Goal: Task Accomplishment & Management: Use online tool/utility

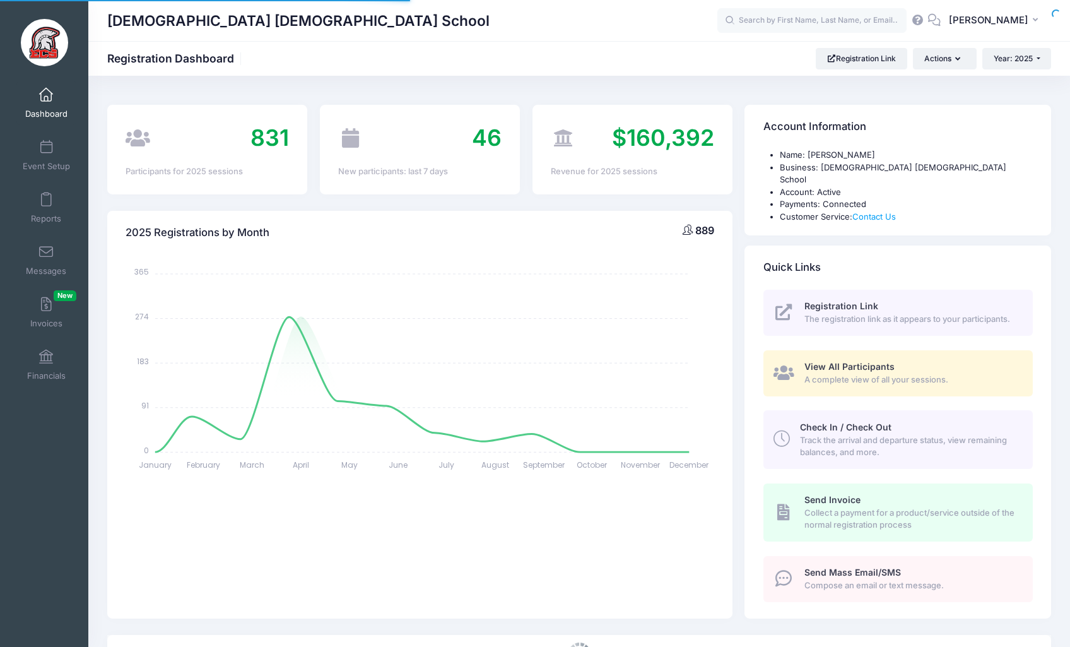
select select
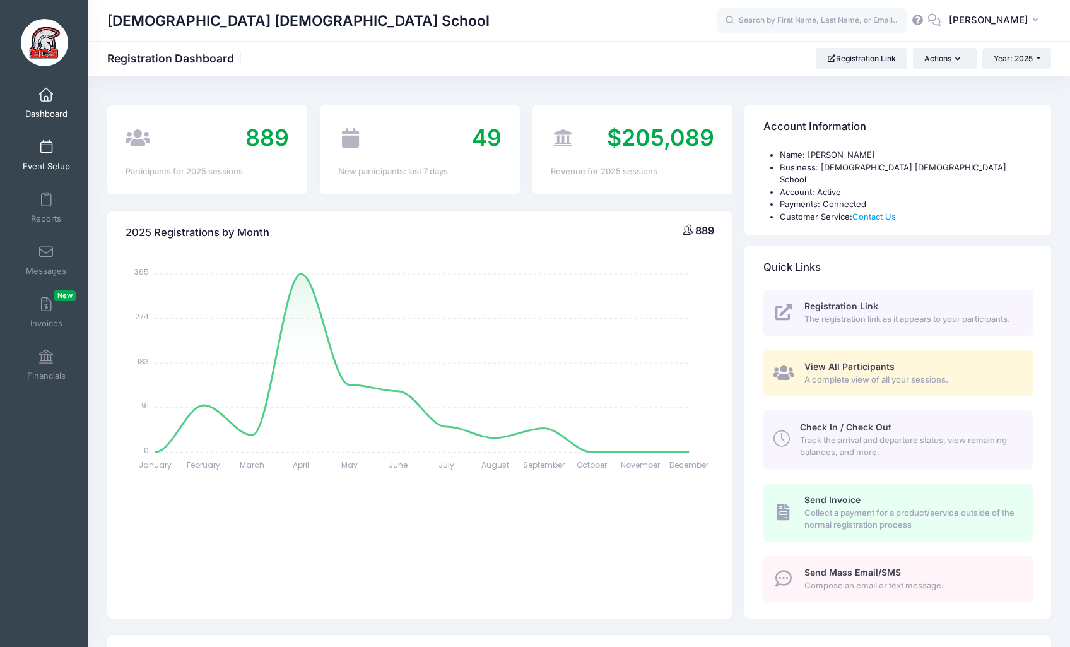
click at [46, 153] on span at bounding box center [46, 148] width 0 height 14
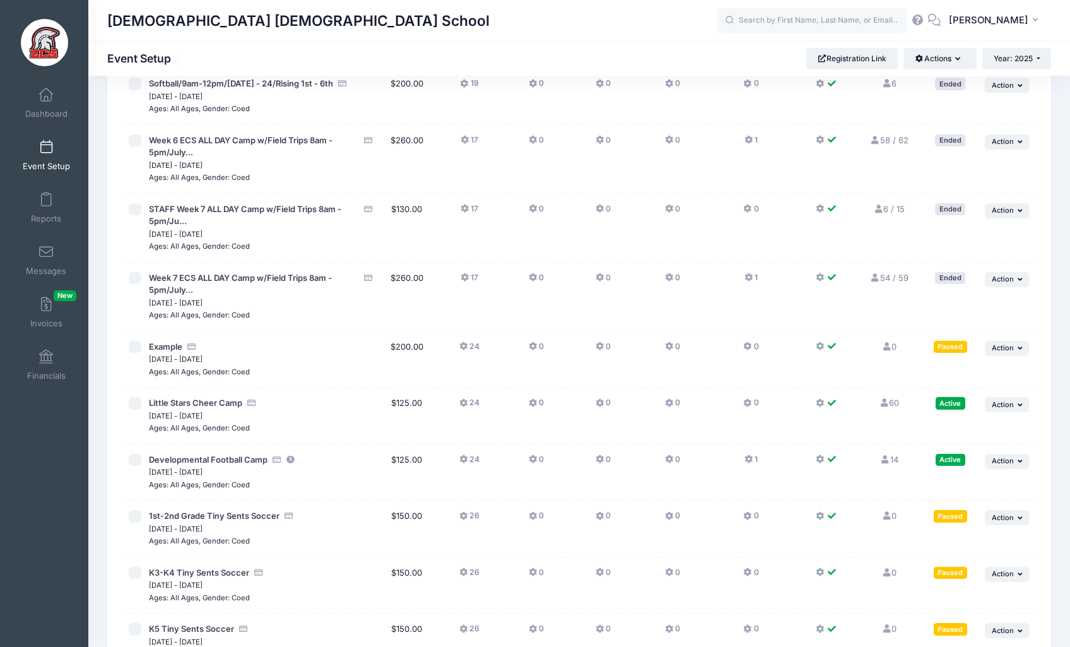
scroll to position [2862, 0]
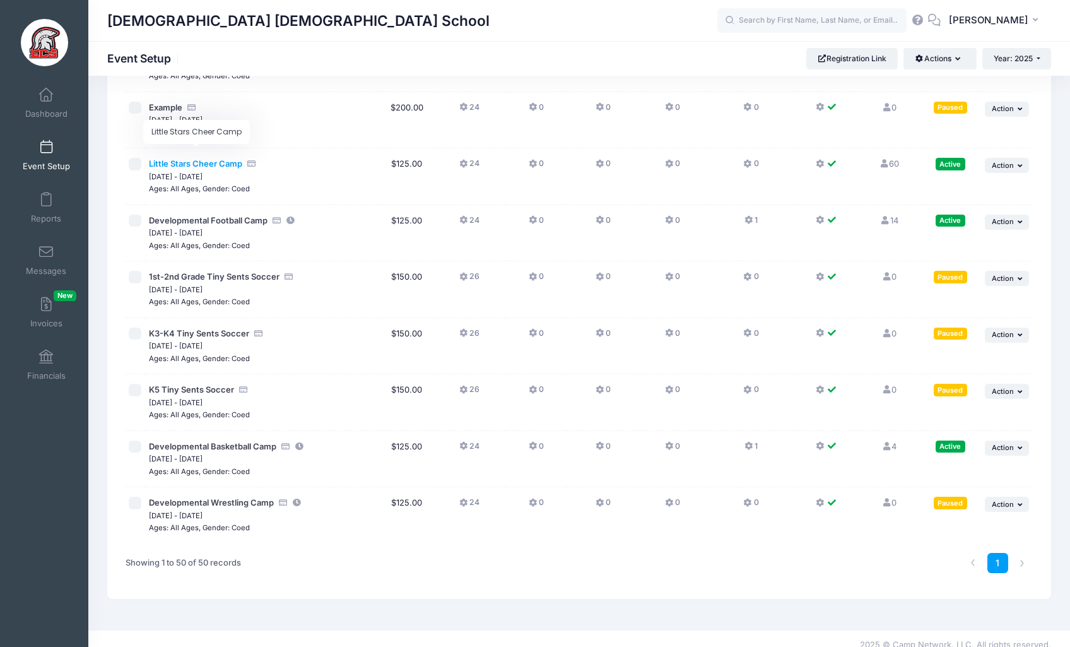
click at [222, 158] on span "Little Stars Cheer Camp" at bounding box center [195, 163] width 93 height 10
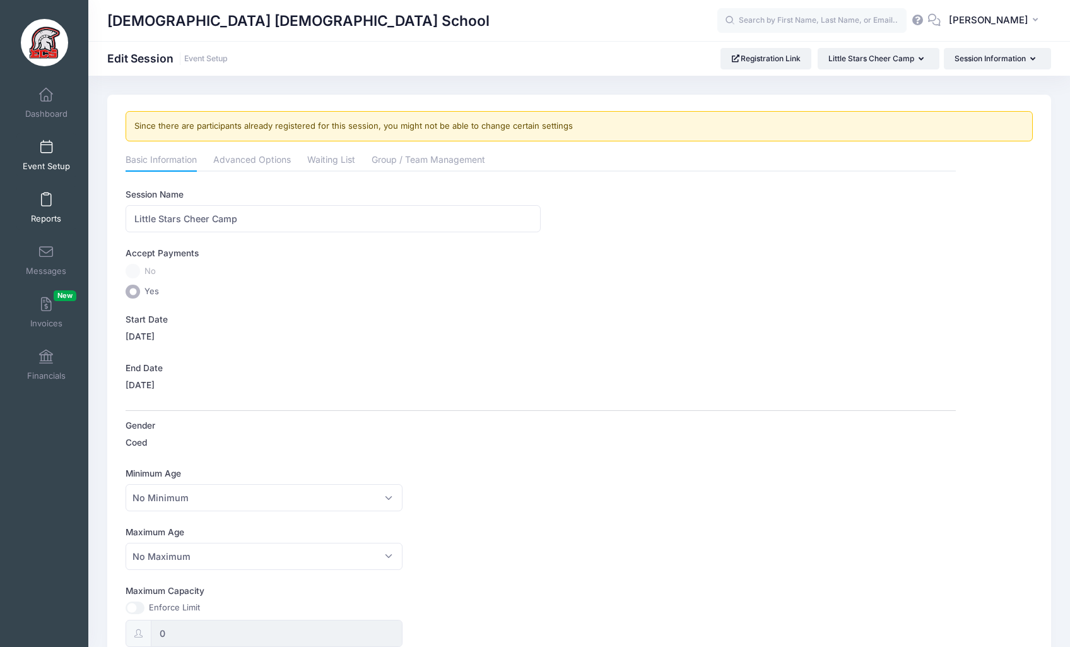
click at [56, 204] on link "Reports" at bounding box center [46, 207] width 60 height 44
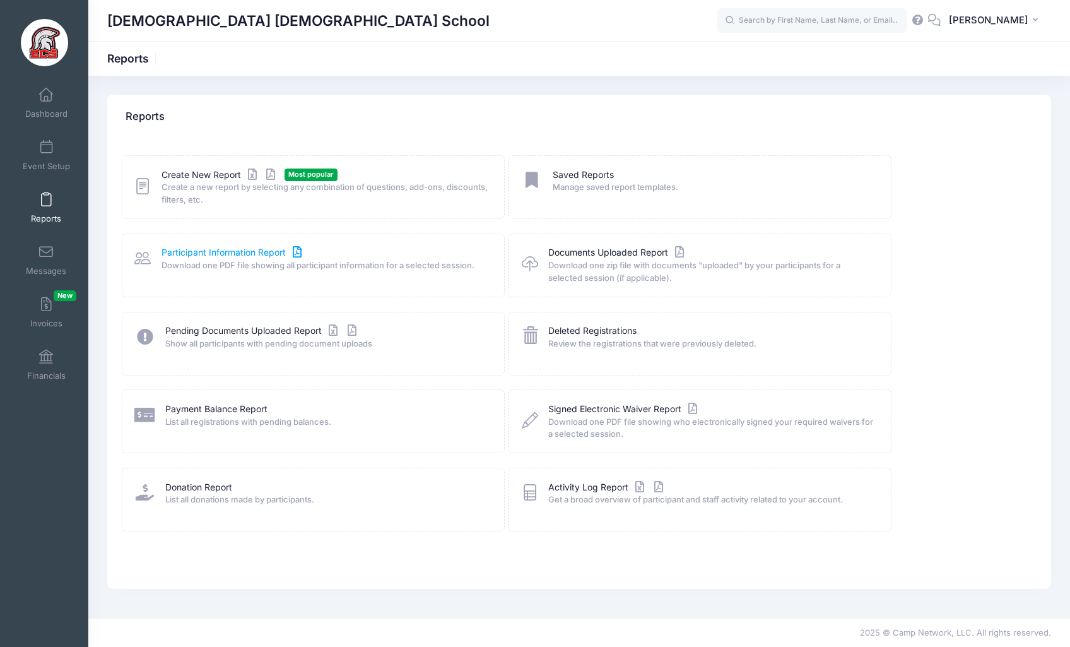
click at [233, 247] on link "Participant Information Report" at bounding box center [232, 252] width 143 height 13
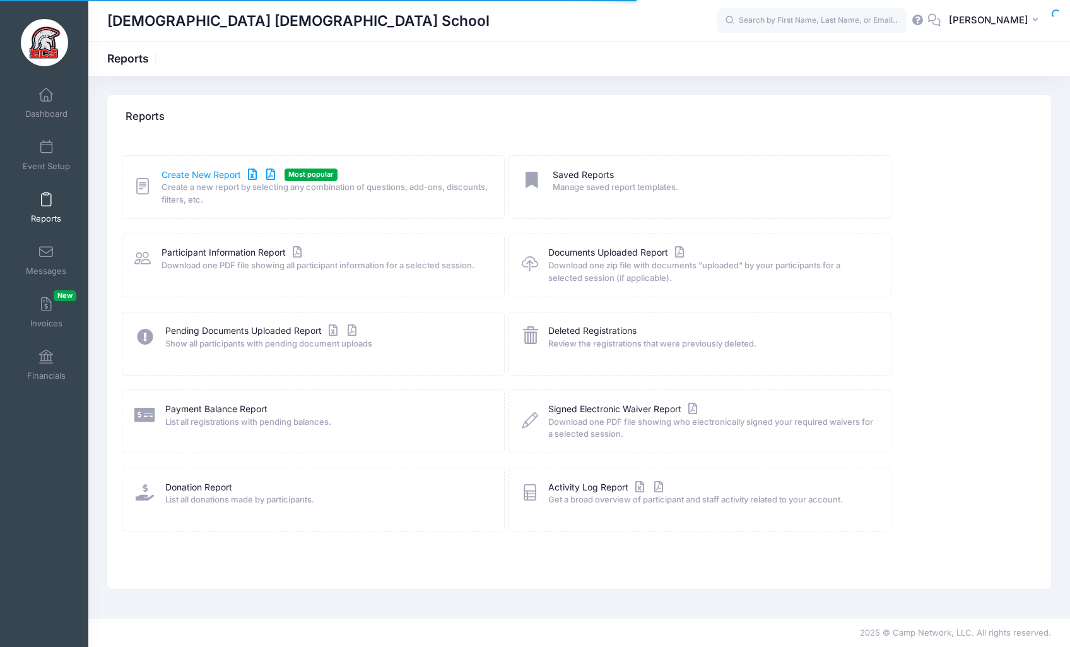
click at [211, 175] on link "Create New Report" at bounding box center [219, 174] width 117 height 13
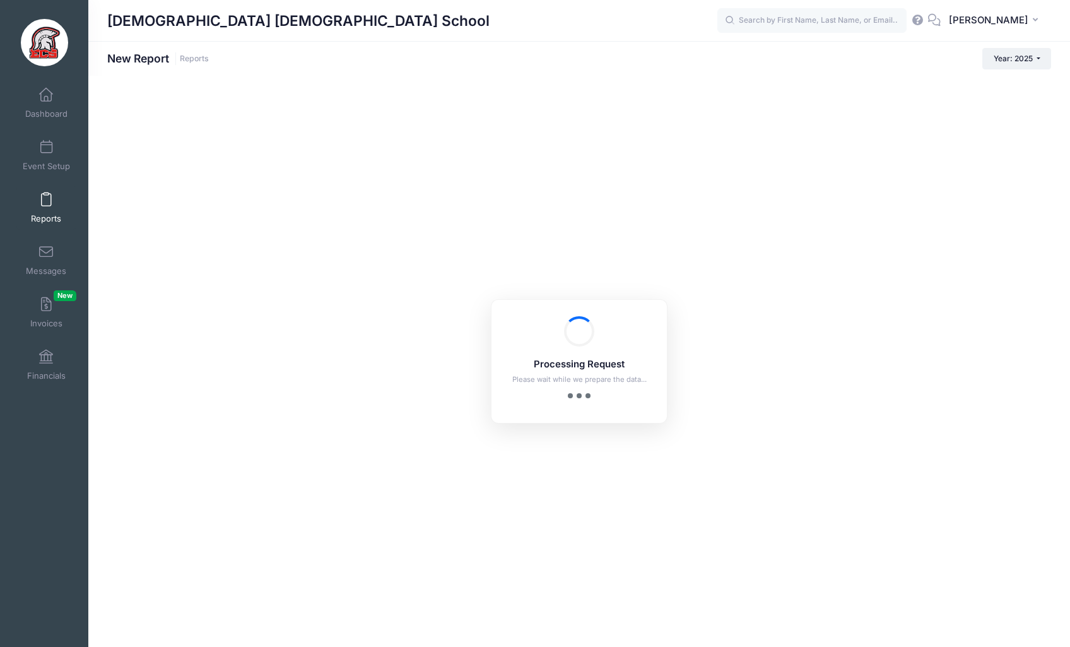
checkbox input "true"
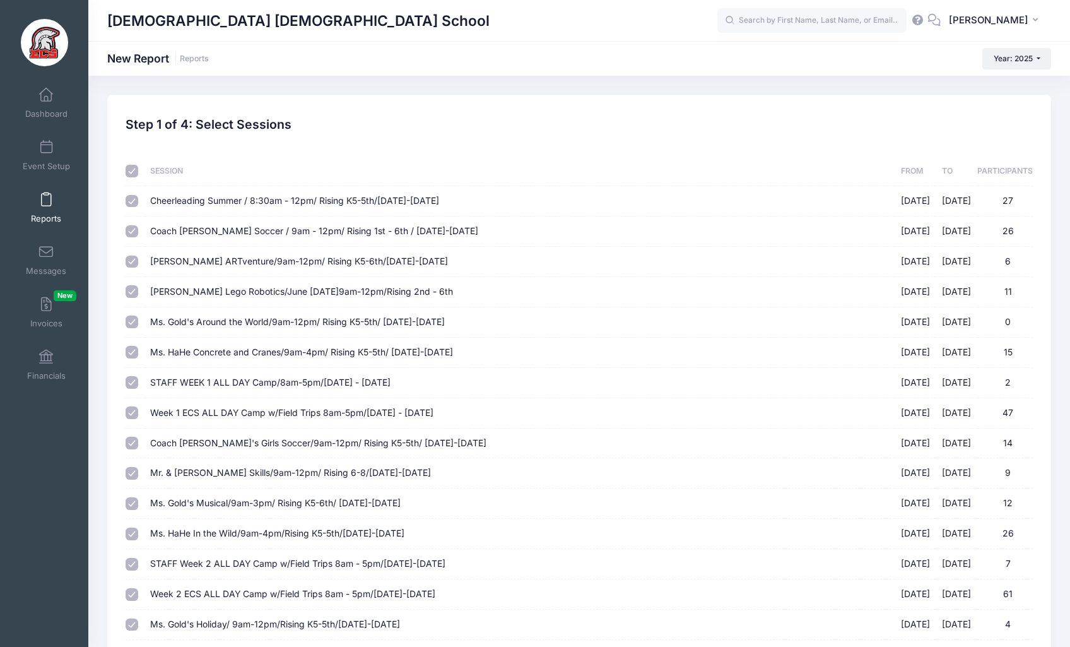
click at [133, 172] on input "checkbox" at bounding box center [132, 171] width 13 height 13
checkbox input "false"
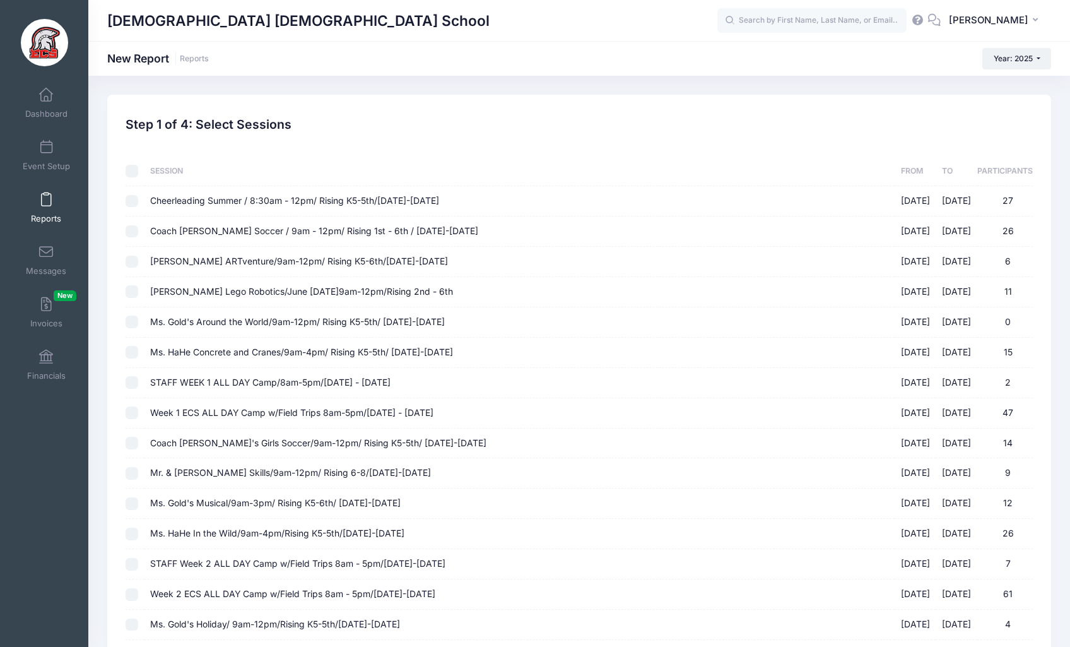
checkbox input "false"
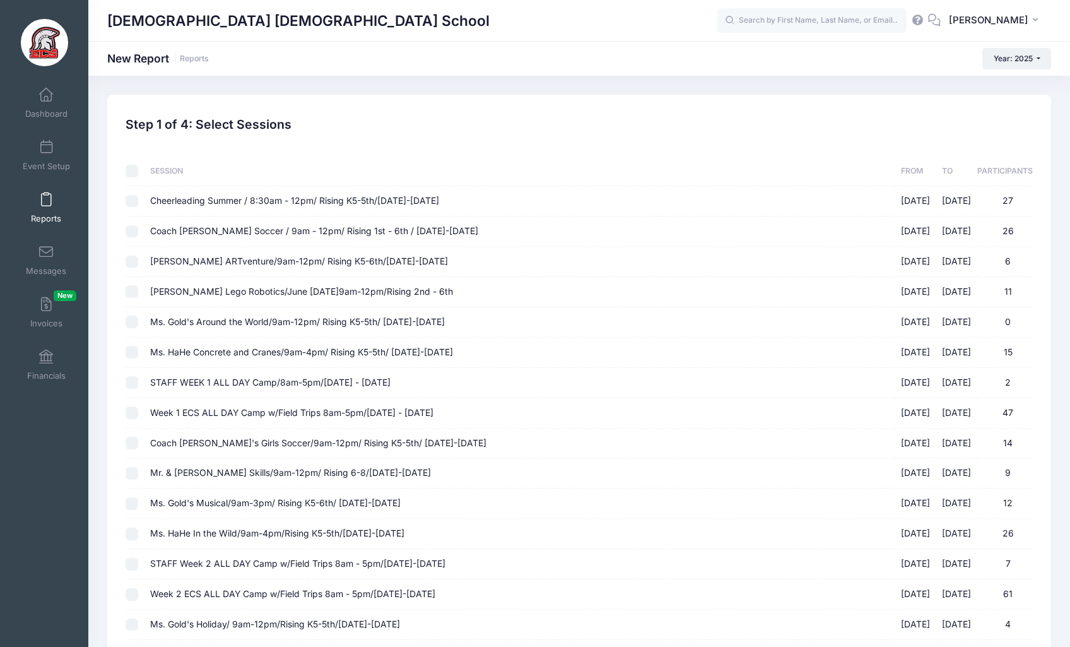
checkbox input "false"
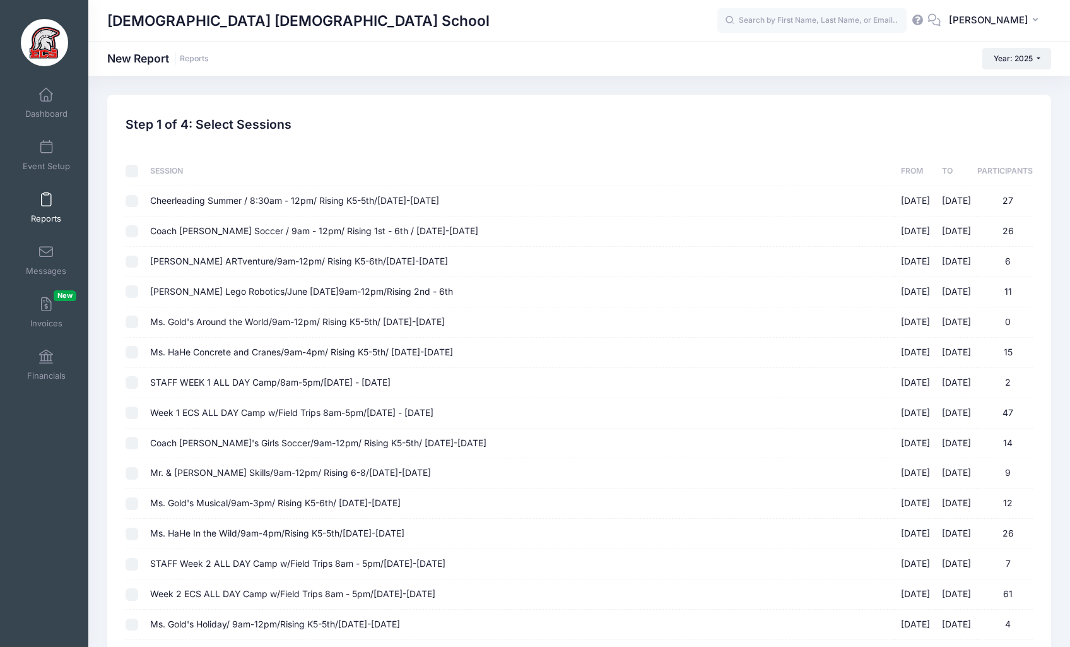
checkbox input "false"
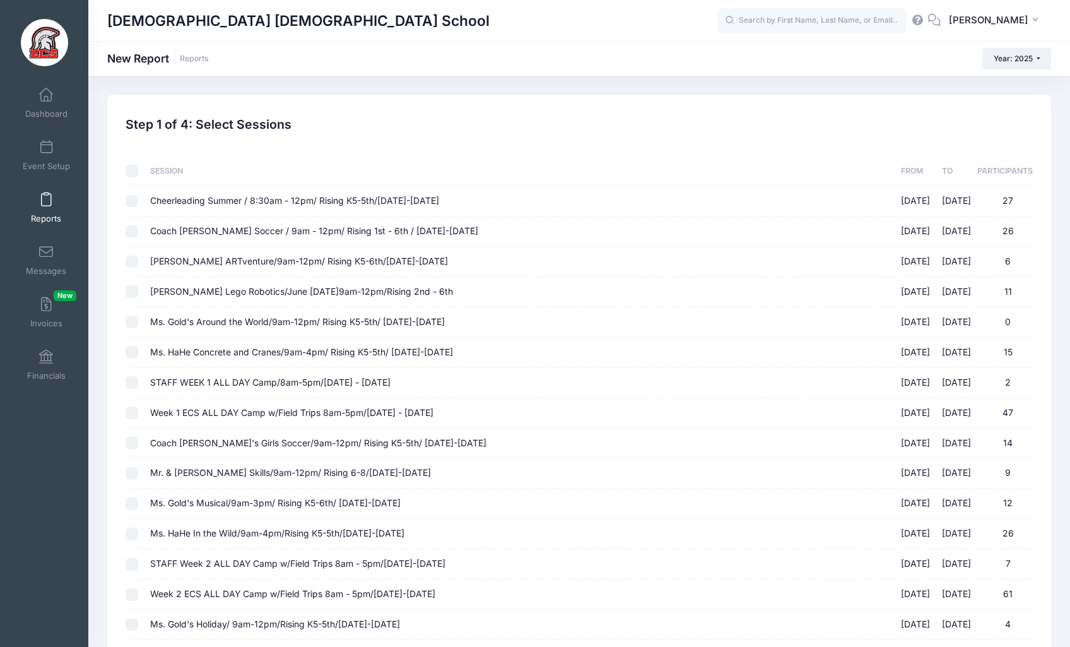
checkbox input "false"
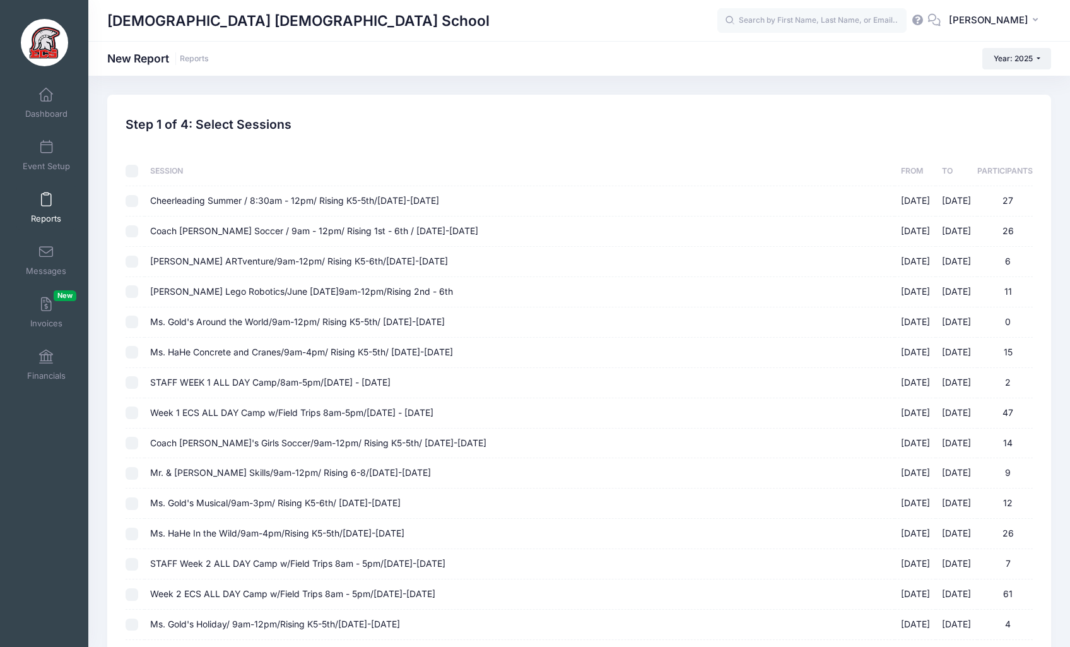
checkbox input "false"
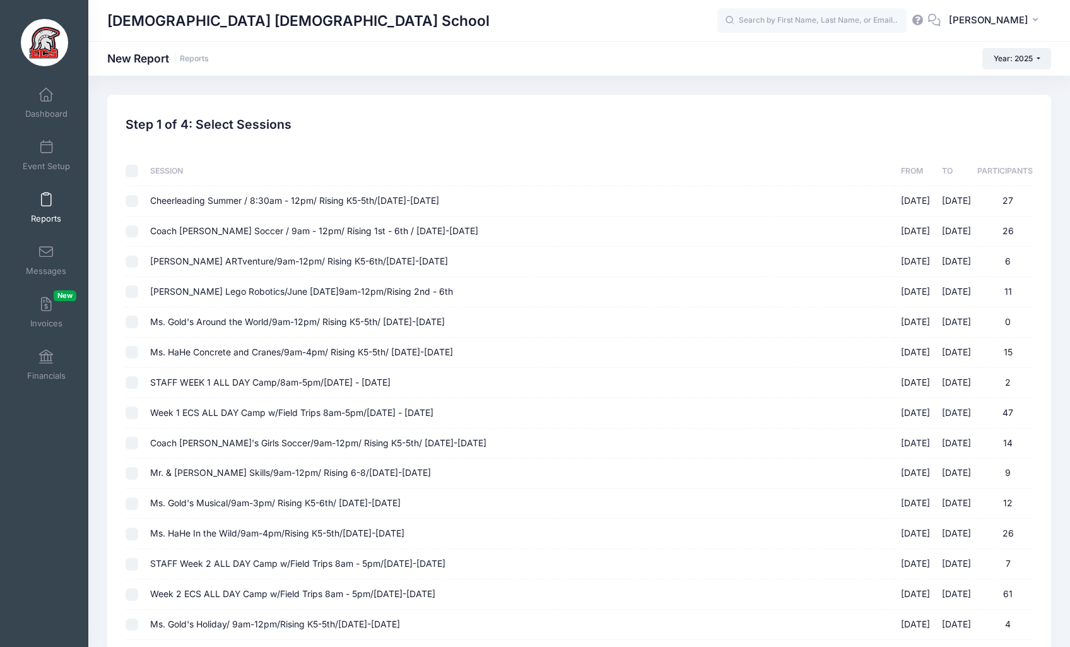
checkbox input "false"
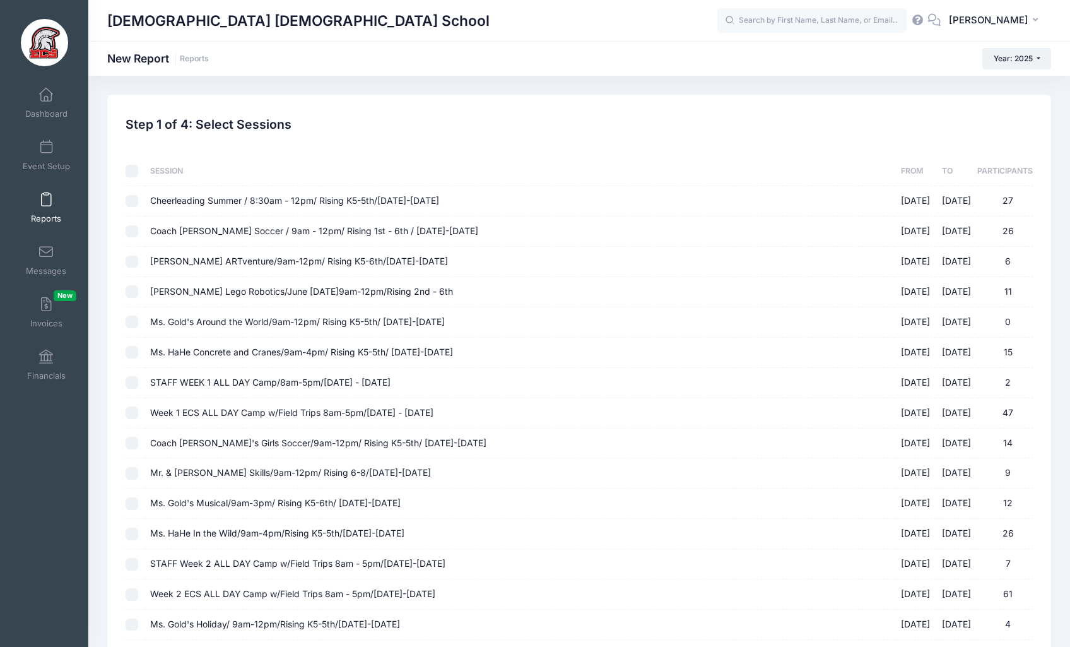
checkbox input "false"
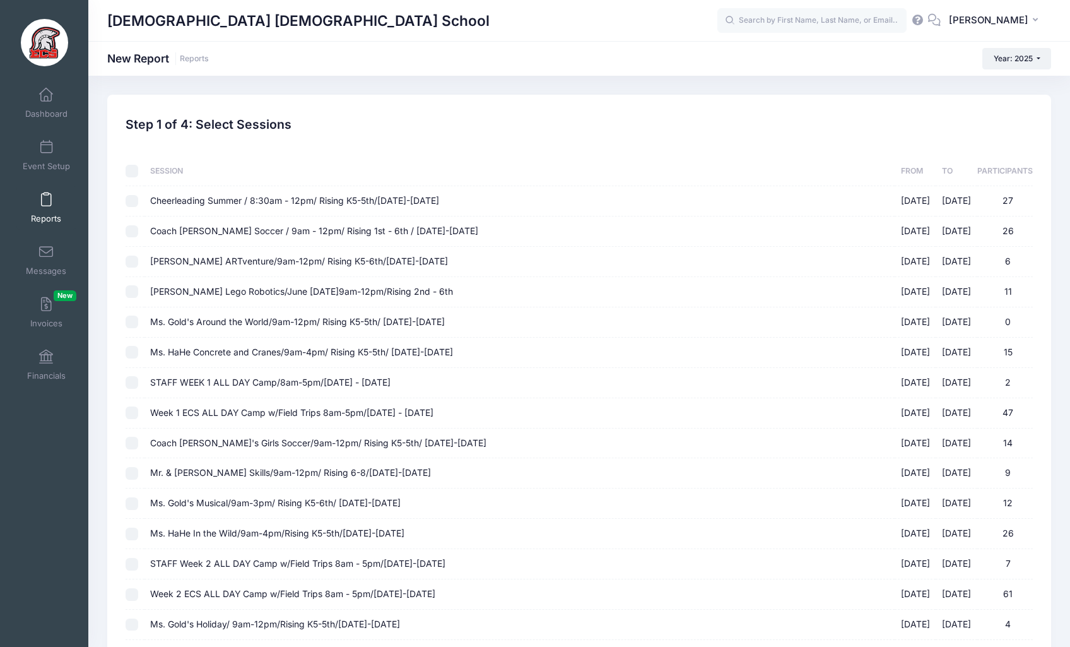
checkbox input "false"
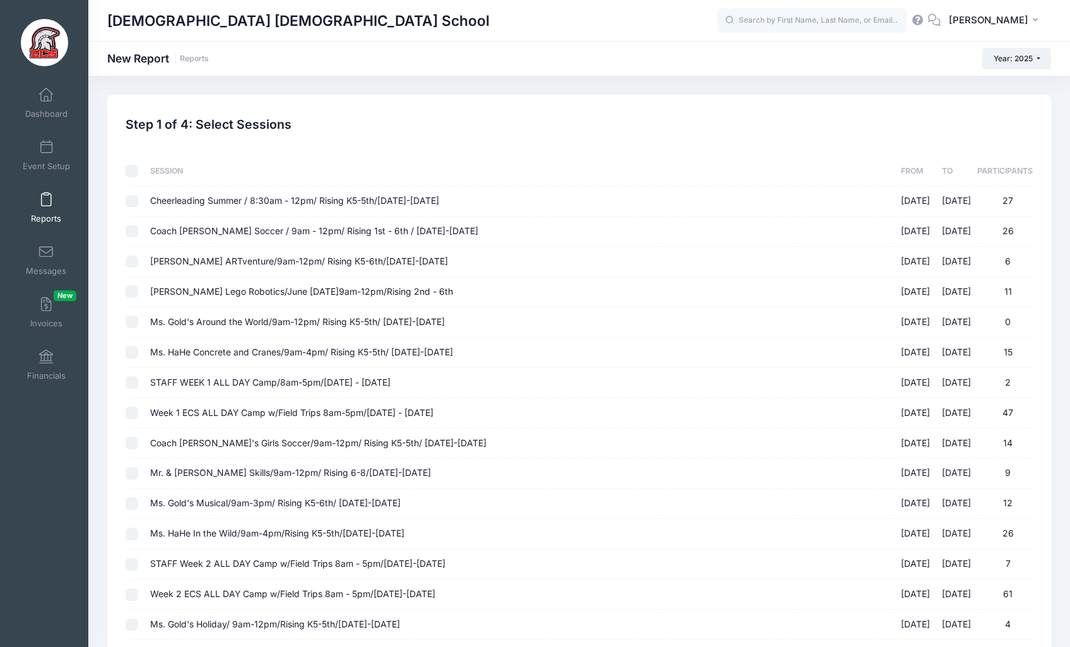
checkbox input "false"
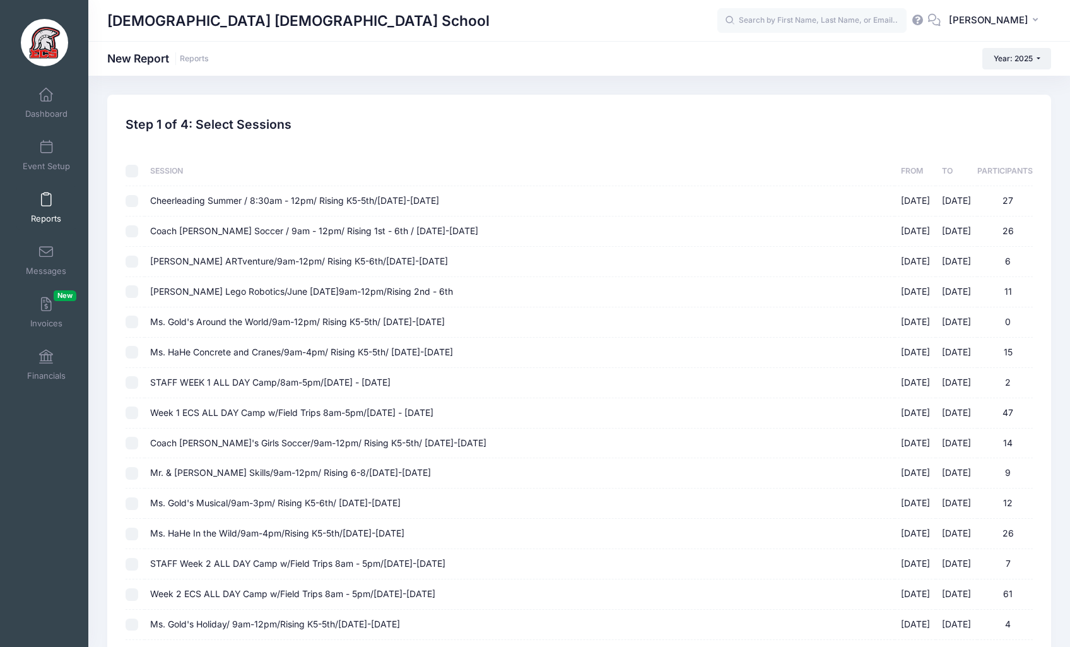
checkbox input "false"
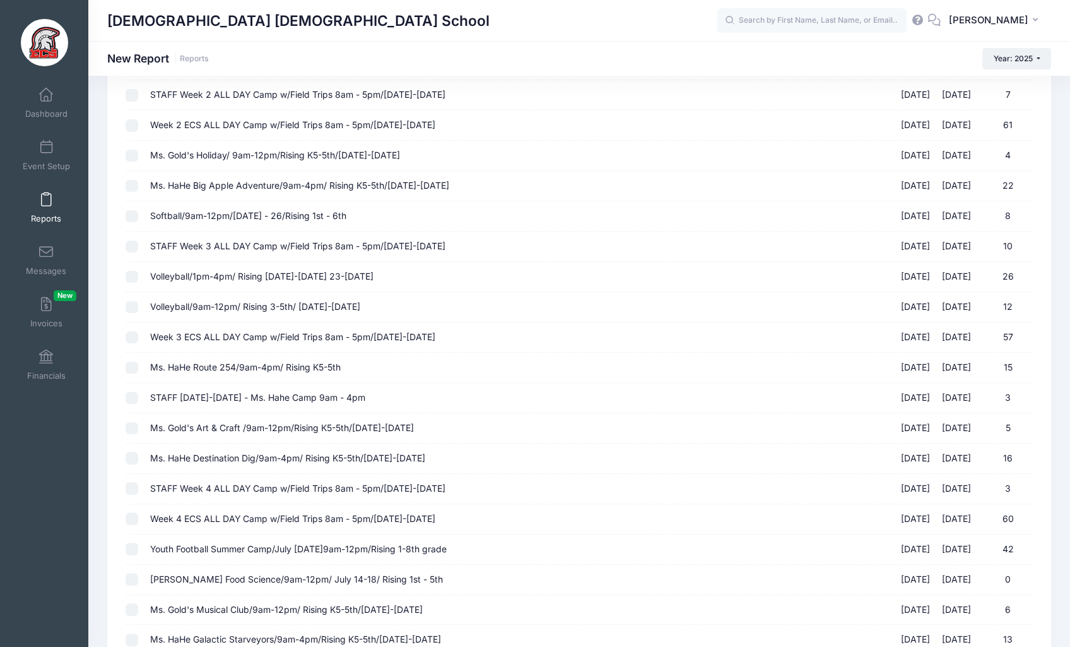
scroll to position [1179, 0]
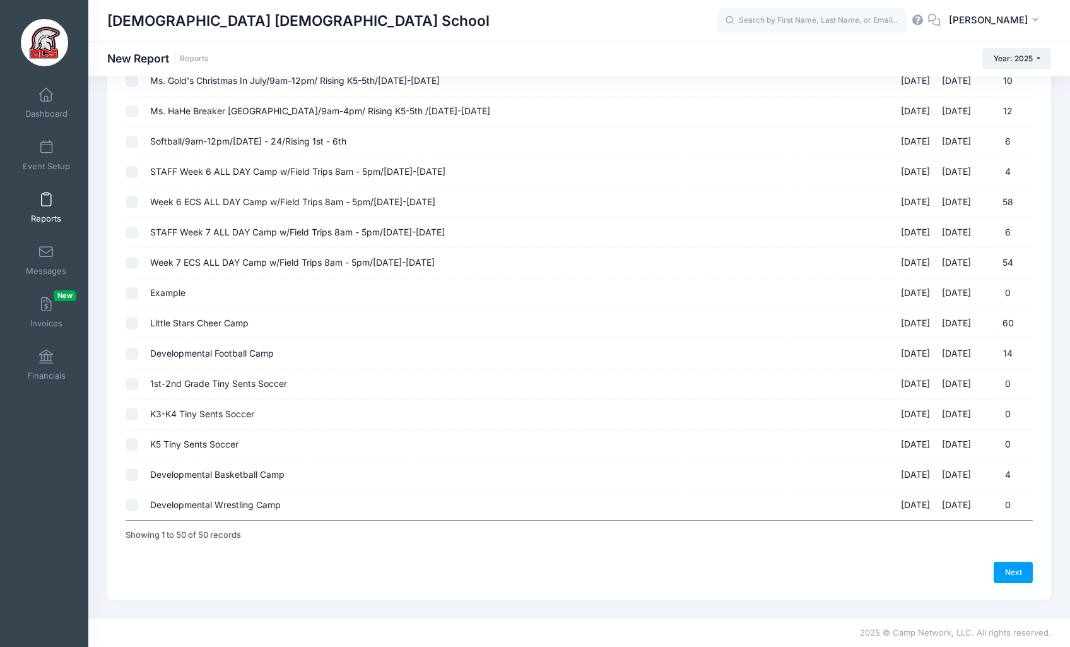
drag, startPoint x: 132, startPoint y: 322, endPoint x: 203, endPoint y: 329, distance: 71.1
click at [132, 322] on input "Little Stars Cheer Camp 09/13/2025 - 09/13/2025 60" at bounding box center [132, 323] width 13 height 13
checkbox input "true"
click at [1015, 568] on link "Next" at bounding box center [1013, 571] width 39 height 21
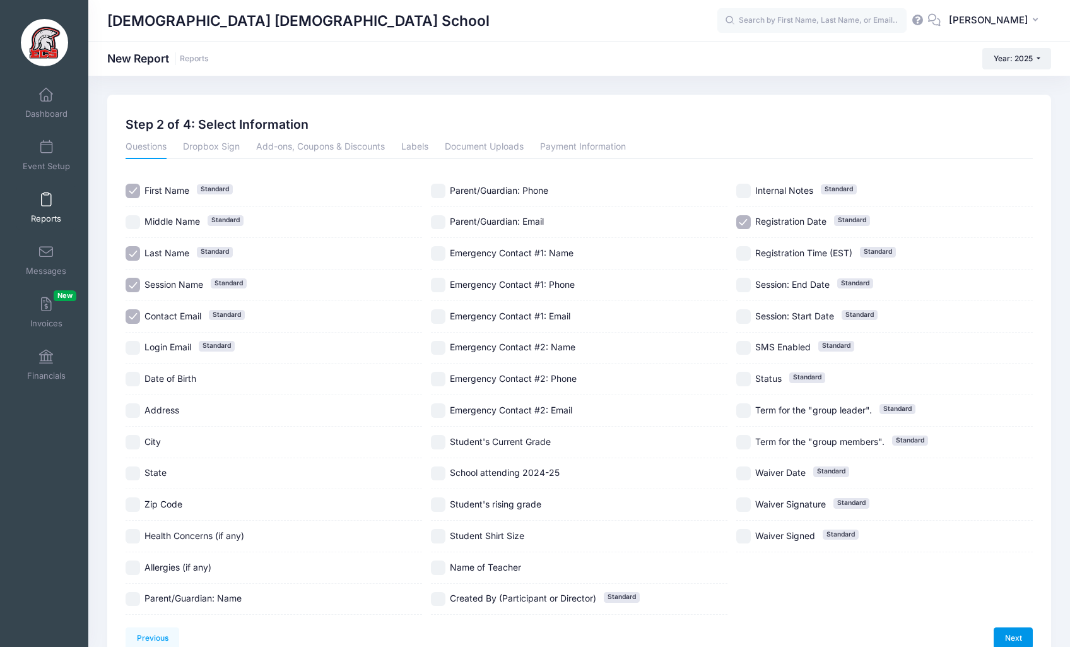
click at [1021, 640] on link "Next" at bounding box center [1013, 637] width 39 height 21
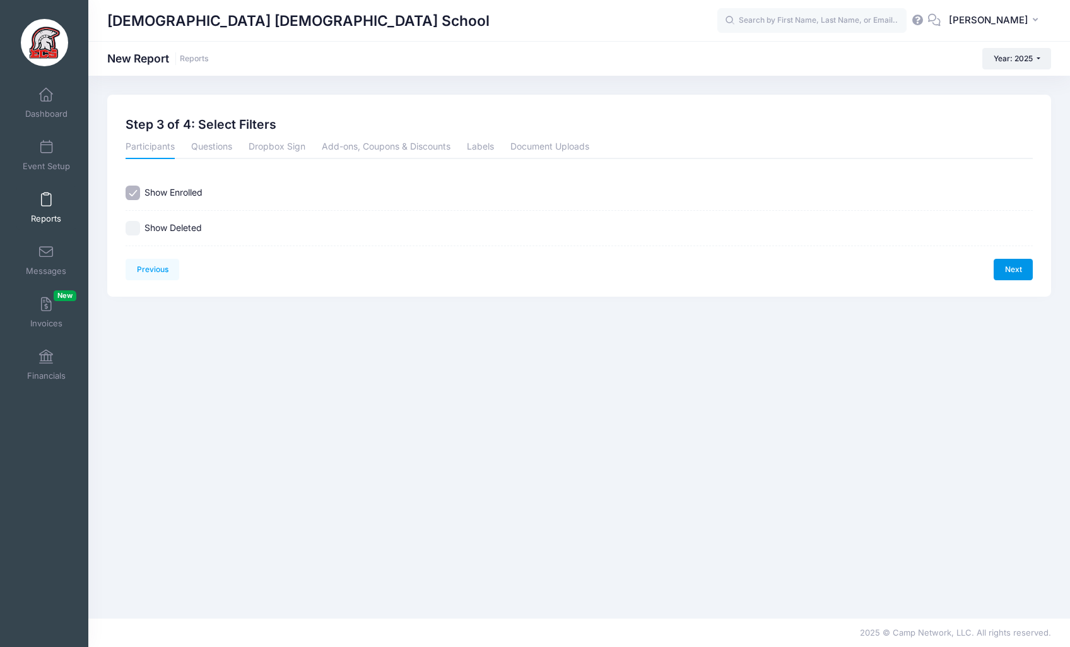
click at [997, 269] on link "Next" at bounding box center [1013, 269] width 39 height 21
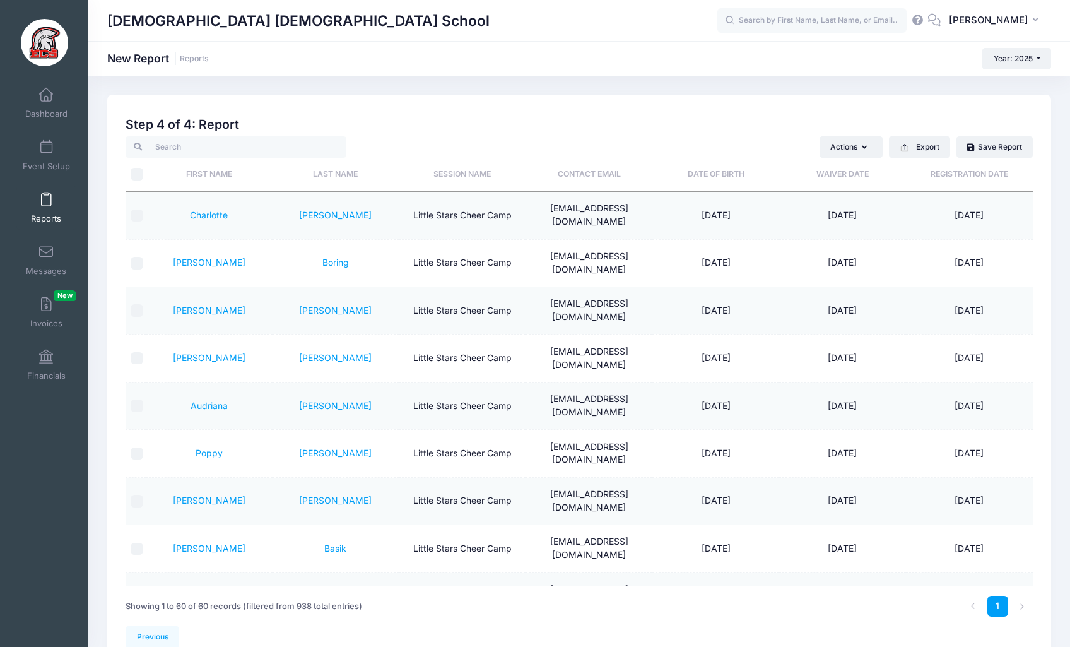
click at [977, 175] on th "Registration Date" at bounding box center [969, 174] width 127 height 33
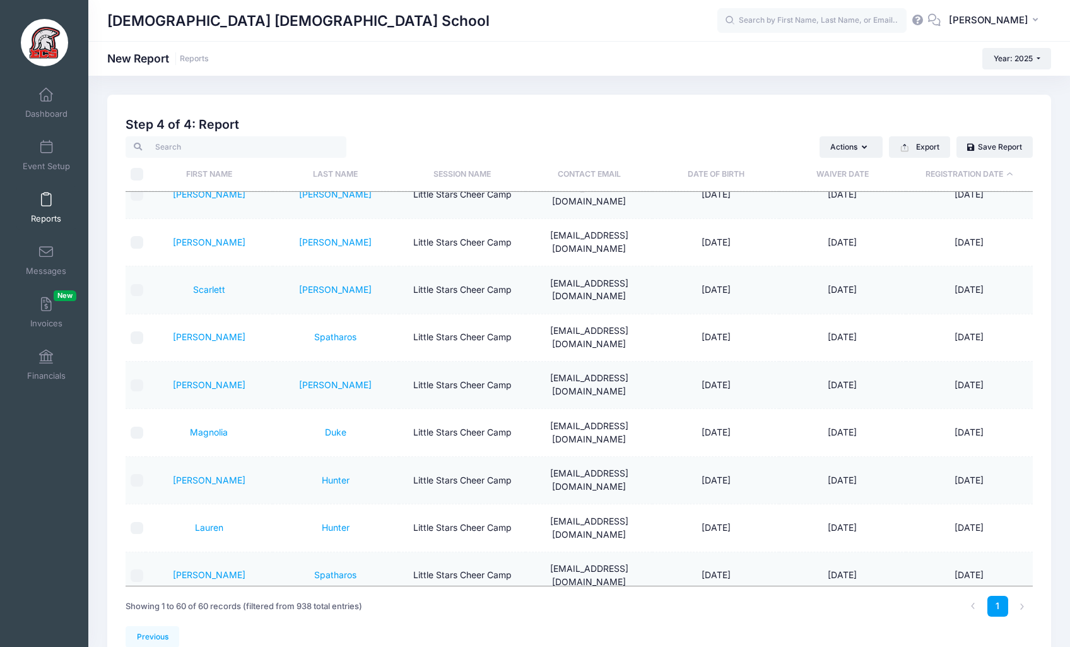
scroll to position [1813, 0]
